Goal: Find specific page/section: Find specific page/section

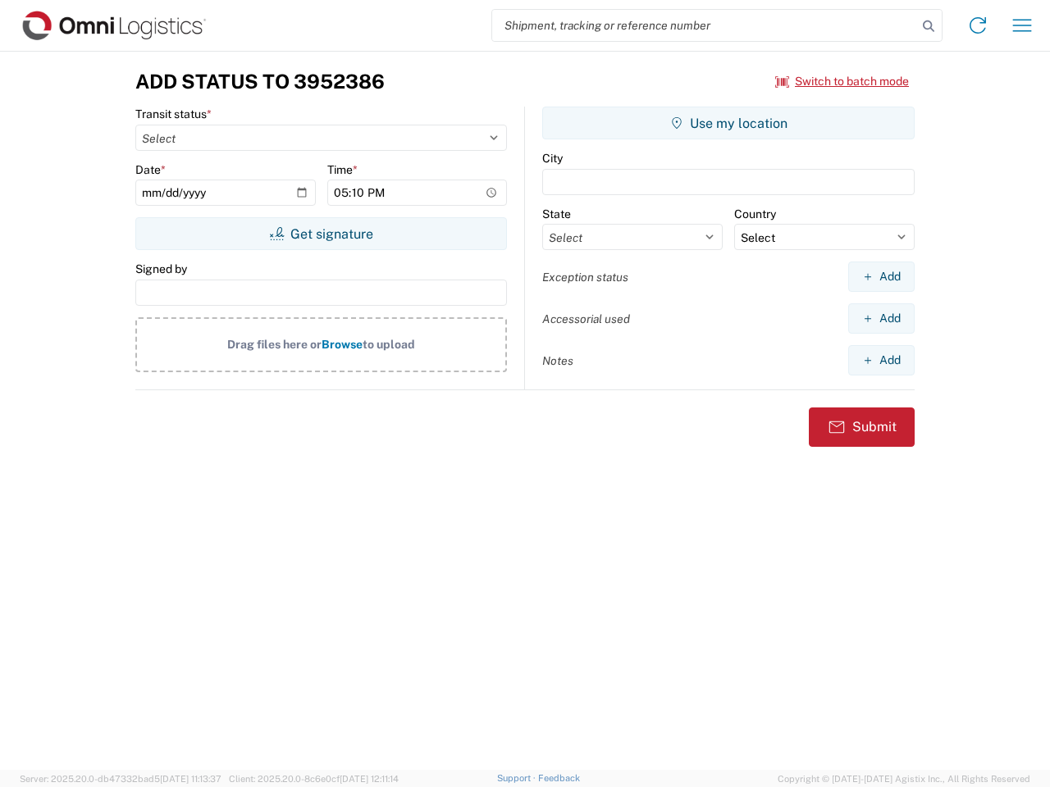
click at [705, 25] on input "search" at bounding box center [704, 25] width 425 height 31
click at [928, 26] on icon at bounding box center [928, 26] width 23 height 23
click at [978, 25] on icon at bounding box center [978, 25] width 26 height 26
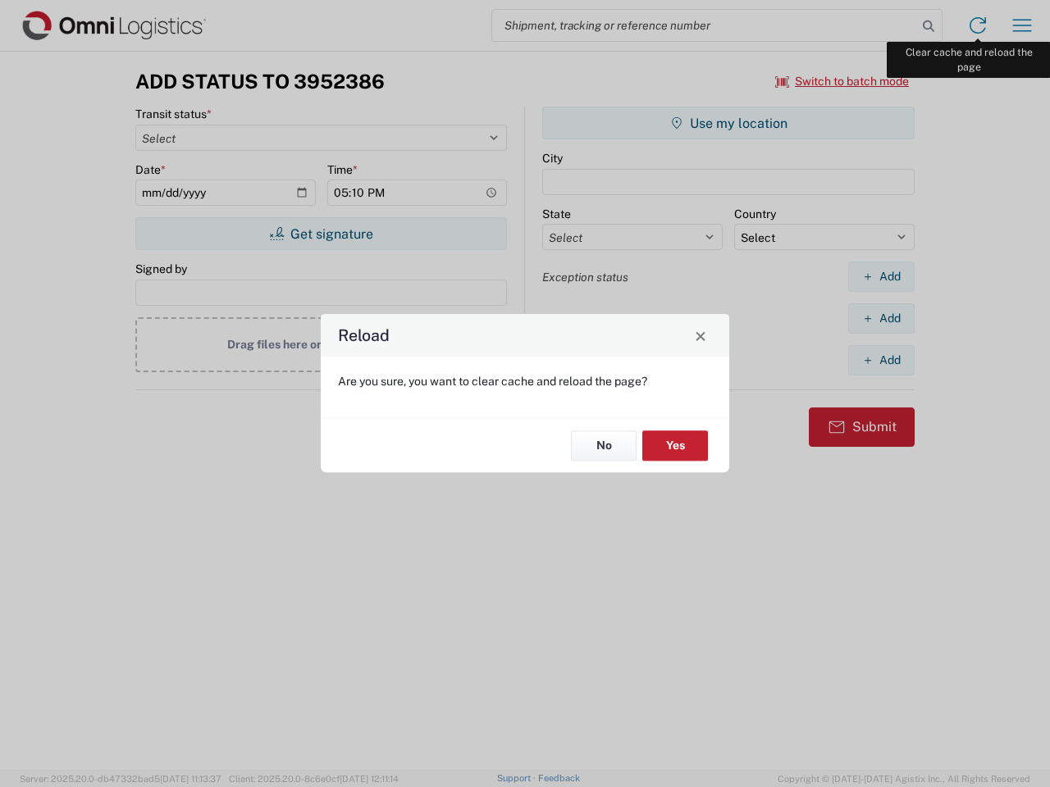
click at [1022, 25] on div "Reload Are you sure, you want to clear cache and reload the page? No Yes" at bounding box center [525, 393] width 1050 height 787
click at [842, 81] on div "Reload Are you sure, you want to clear cache and reload the page? No Yes" at bounding box center [525, 393] width 1050 height 787
click at [321, 234] on div "Reload Are you sure, you want to clear cache and reload the page? No Yes" at bounding box center [525, 393] width 1050 height 787
click at [728, 123] on div "Reload Are you sure, you want to clear cache and reload the page? No Yes" at bounding box center [525, 393] width 1050 height 787
click at [881, 276] on div "Reload Are you sure, you want to clear cache and reload the page? No Yes" at bounding box center [525, 393] width 1050 height 787
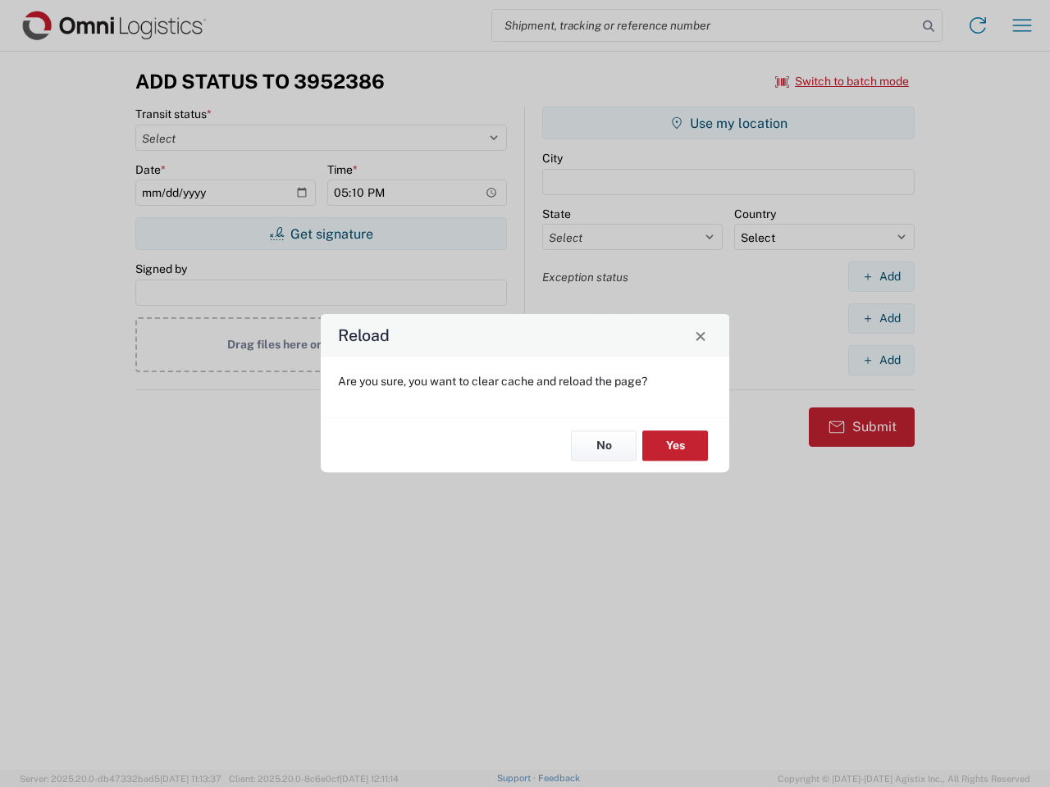
click at [881, 318] on div "Reload Are you sure, you want to clear cache and reload the page? No Yes" at bounding box center [525, 393] width 1050 height 787
click at [881, 360] on div "Reload Are you sure, you want to clear cache and reload the page? No Yes" at bounding box center [525, 393] width 1050 height 787
